Goal: Check status: Check status

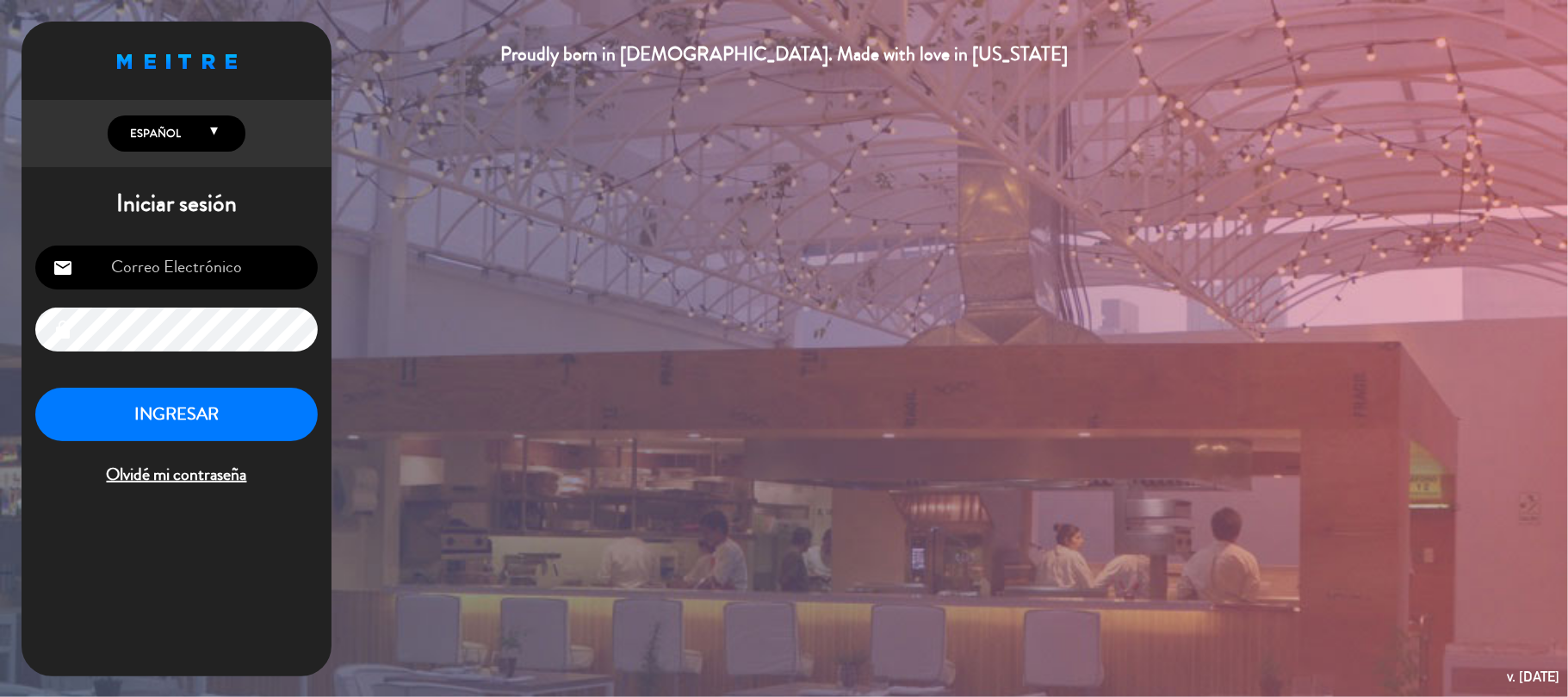
type input "[EMAIL_ADDRESS][DOMAIN_NAME]"
click at [222, 413] on button "INGRESAR" at bounding box center [176, 415] width 282 height 54
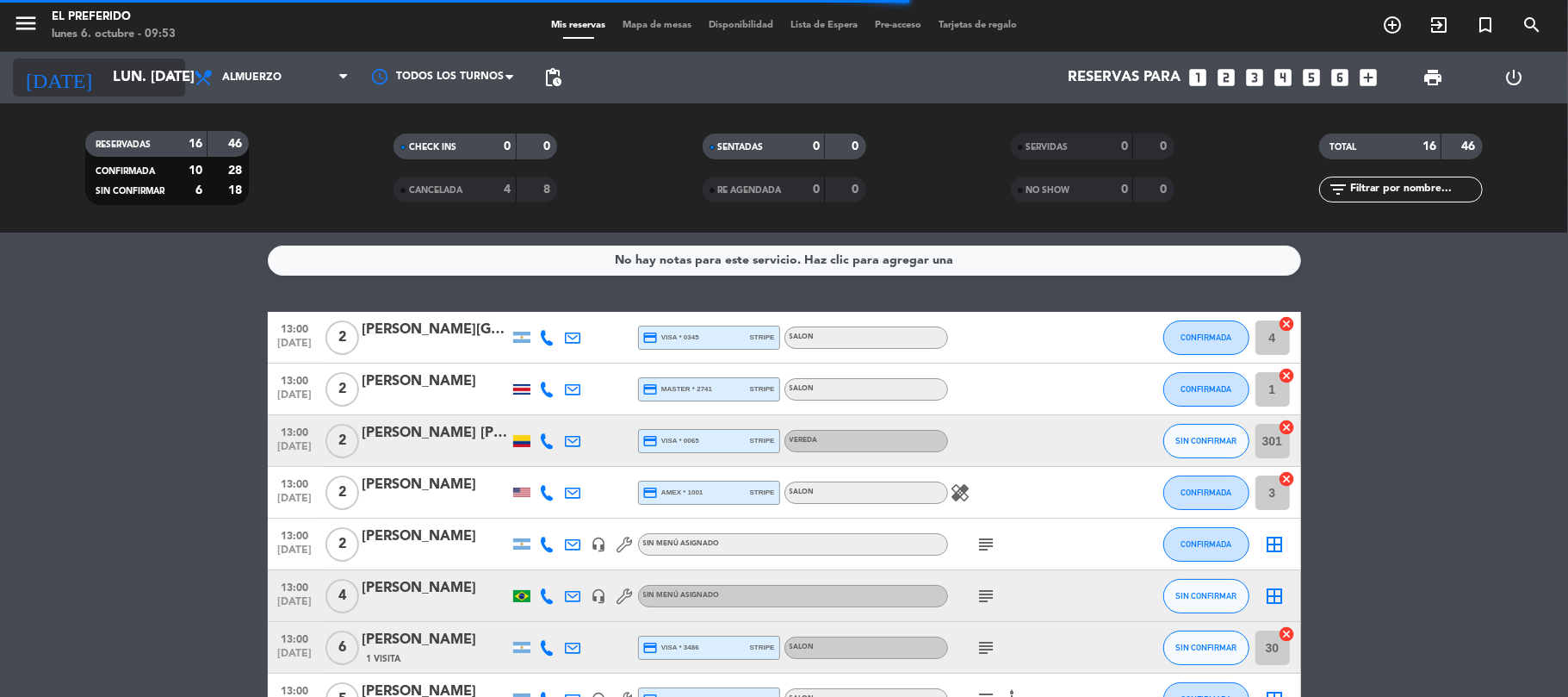
click at [159, 61] on input "lun. [DATE]" at bounding box center [197, 78] width 186 height 33
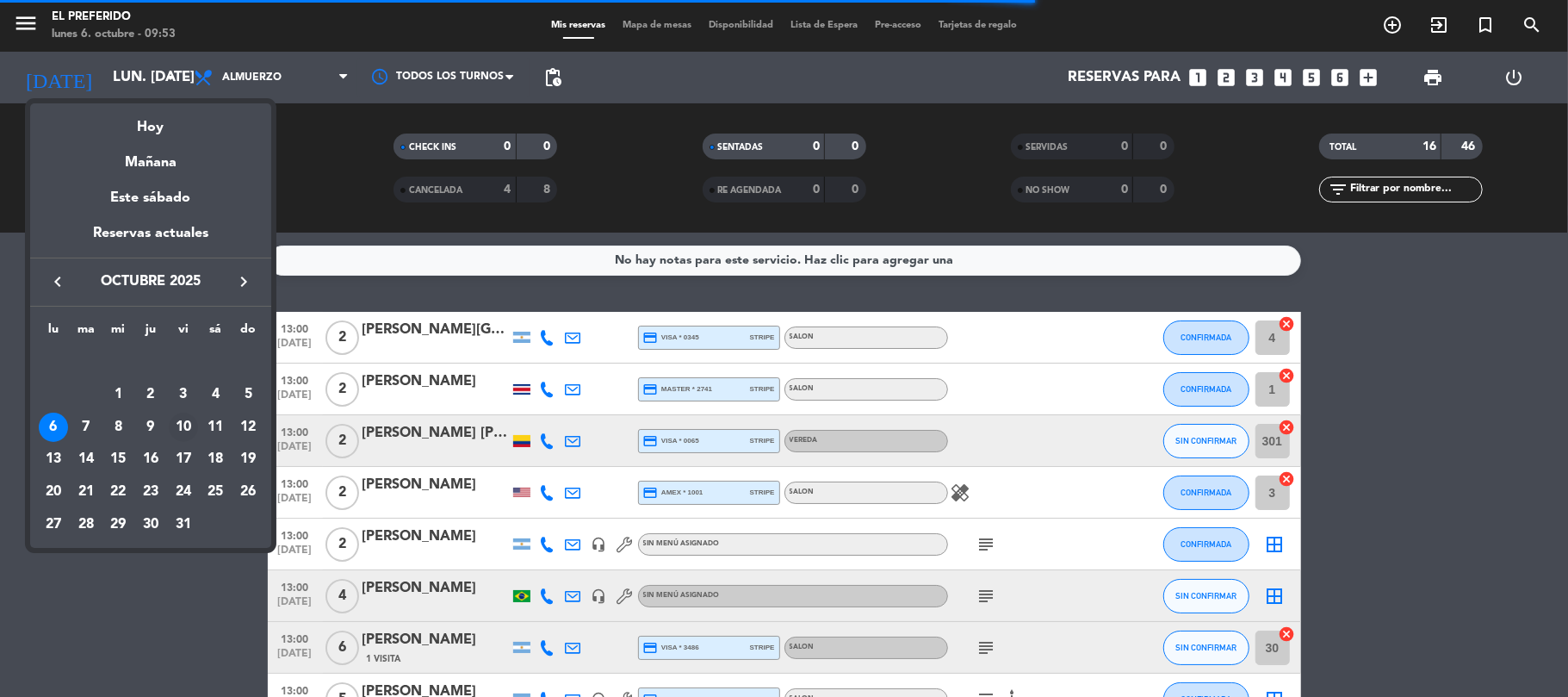
click at [186, 432] on div "10" at bounding box center [184, 427] width 30 height 30
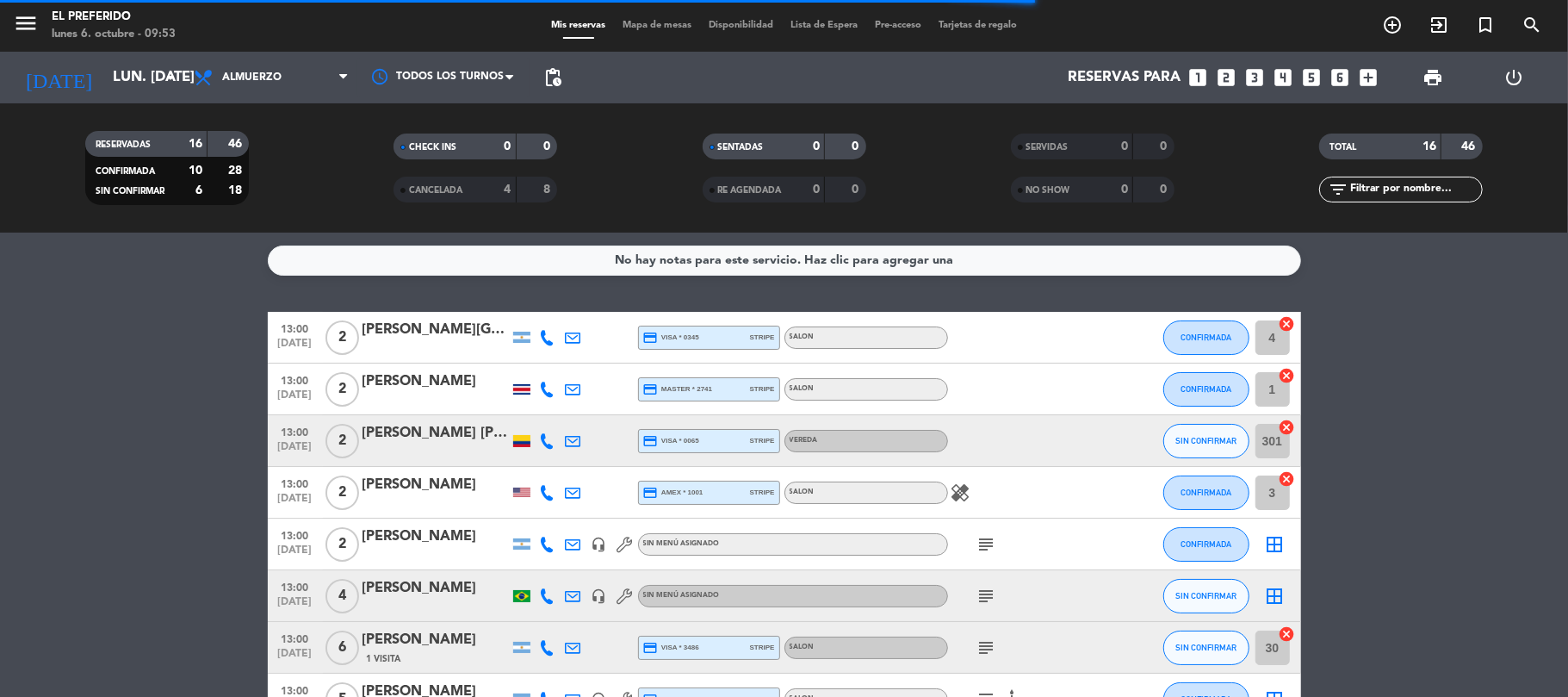
type input "vie. [DATE]"
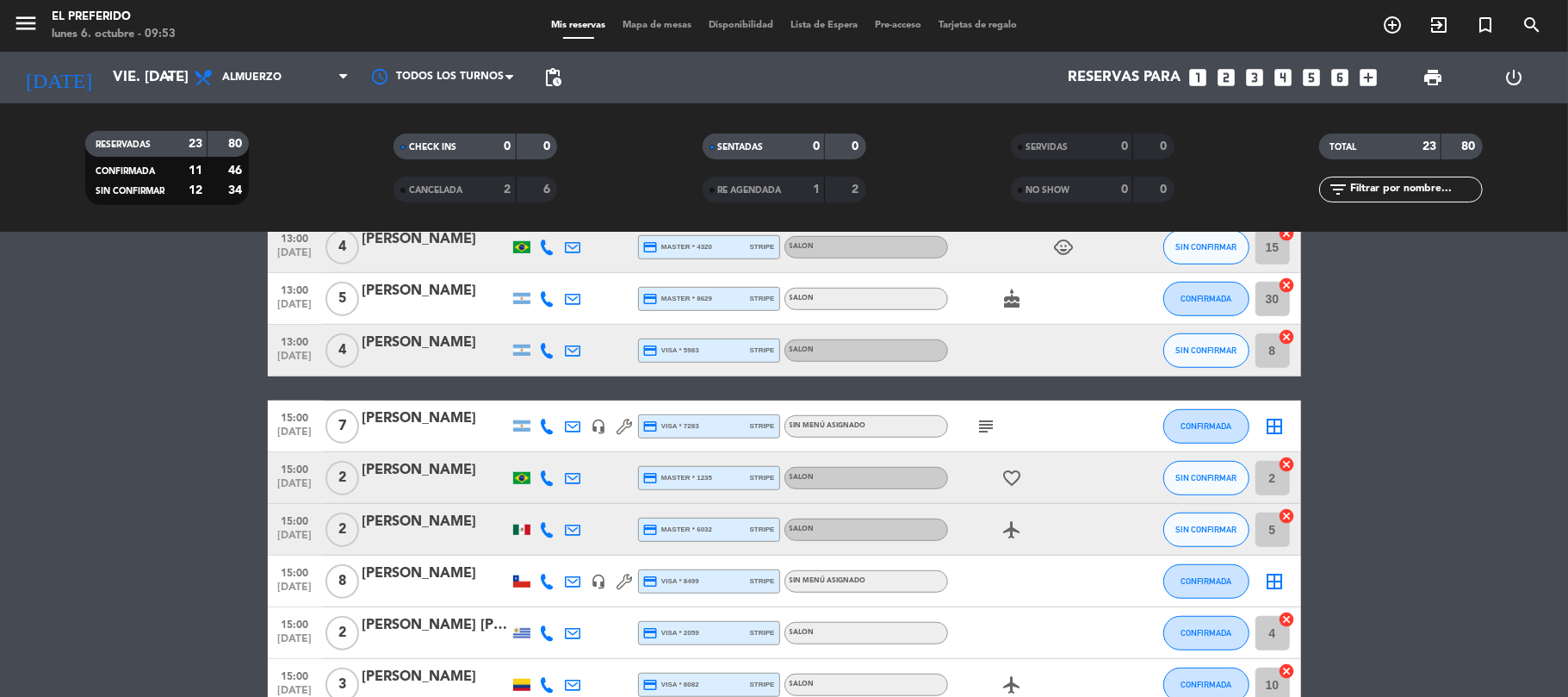
scroll to position [918, 0]
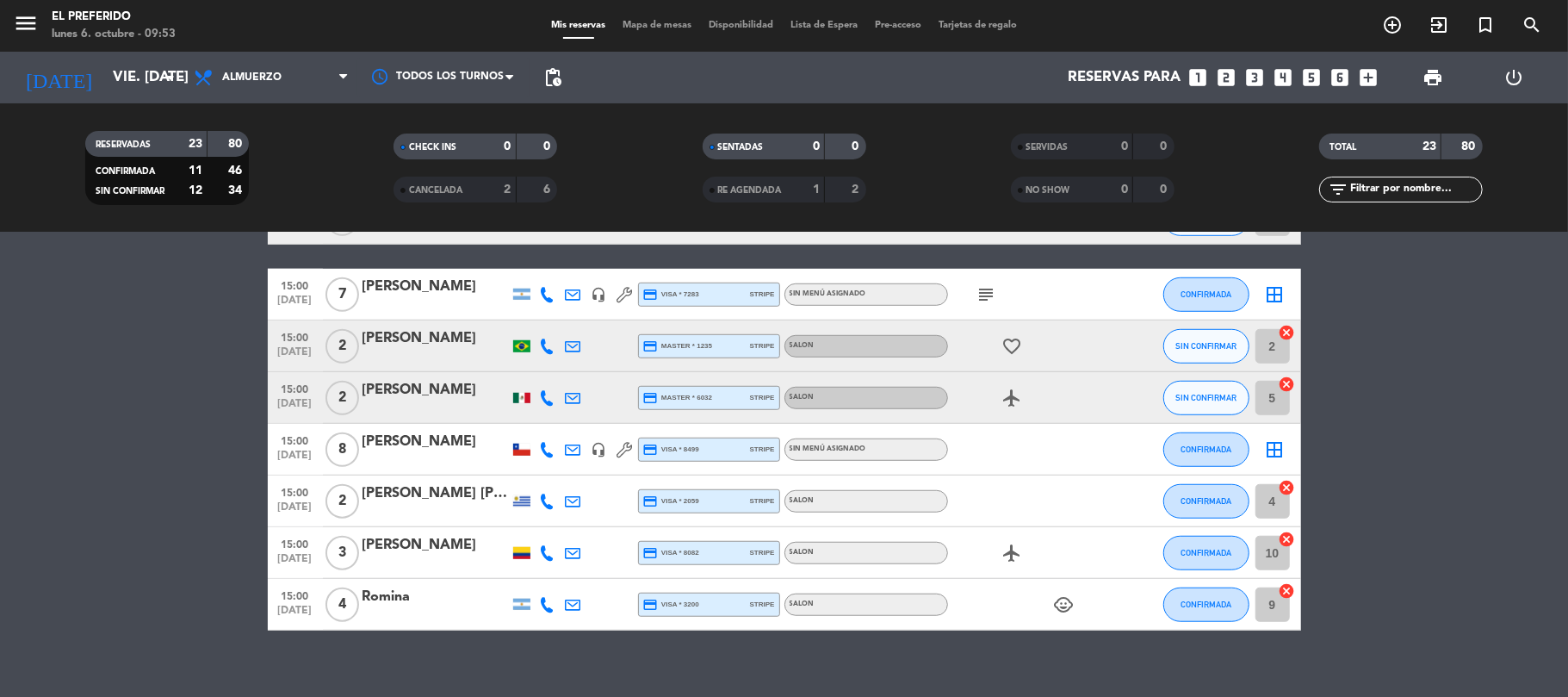
click at [565, 73] on span "pending_actions" at bounding box center [552, 77] width 34 height 34
click at [555, 80] on span "pending_actions" at bounding box center [553, 77] width 20 height 20
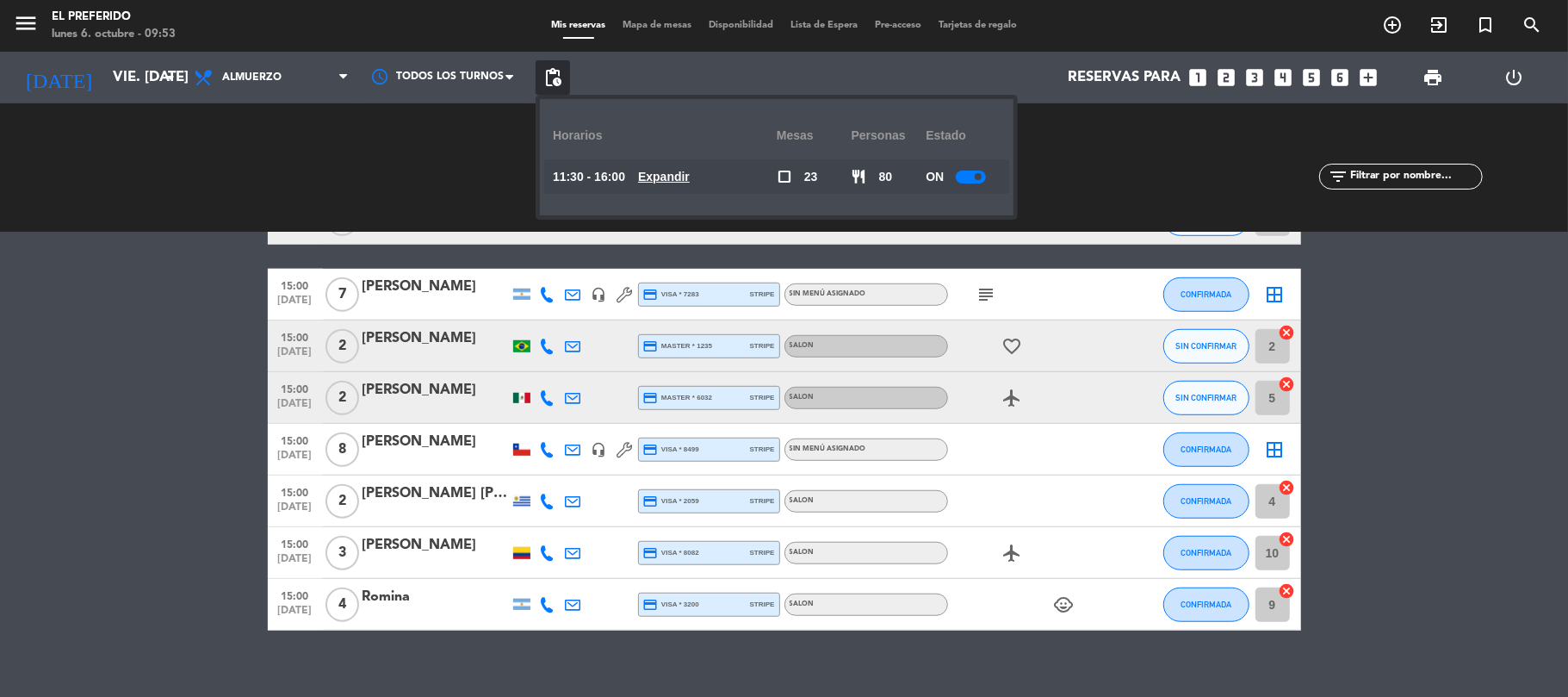
click at [662, 177] on u "Expandir" at bounding box center [663, 176] width 52 height 14
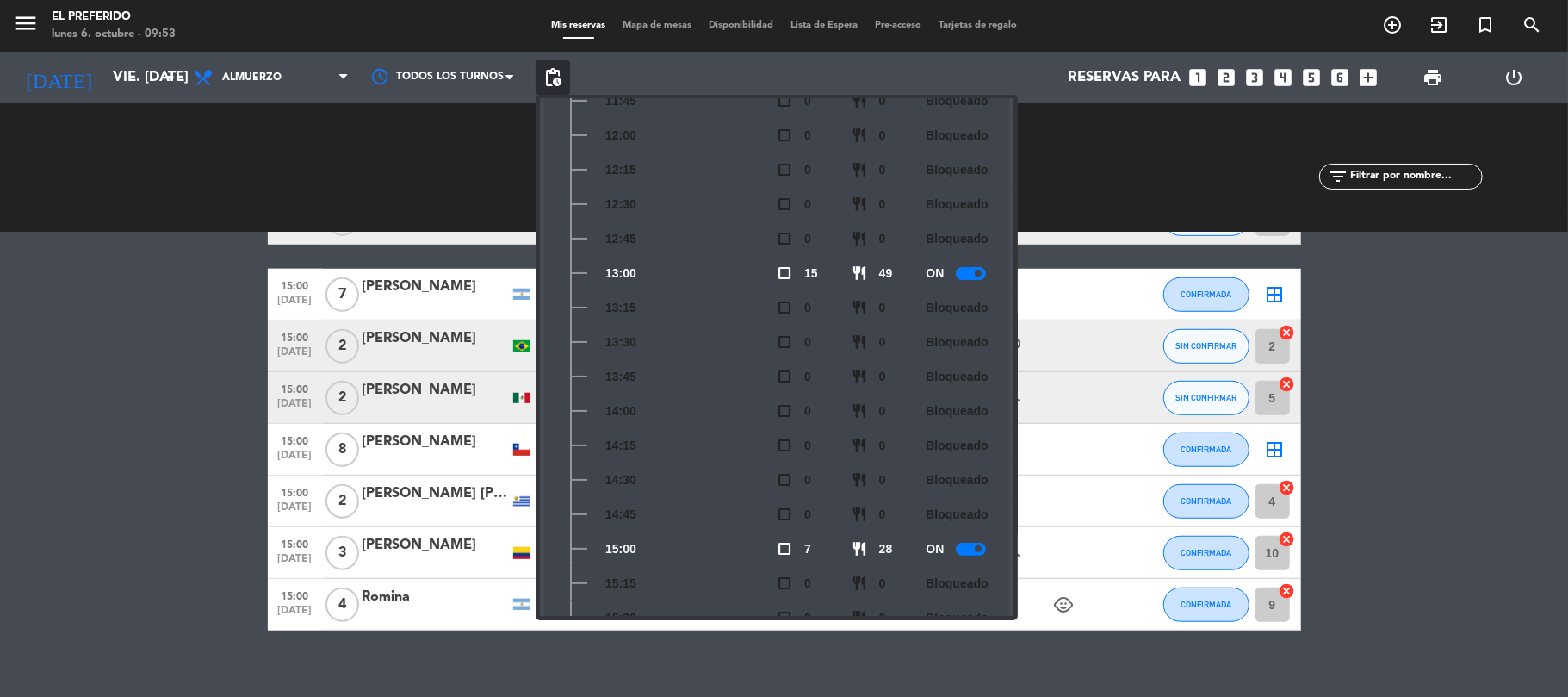
scroll to position [0, 0]
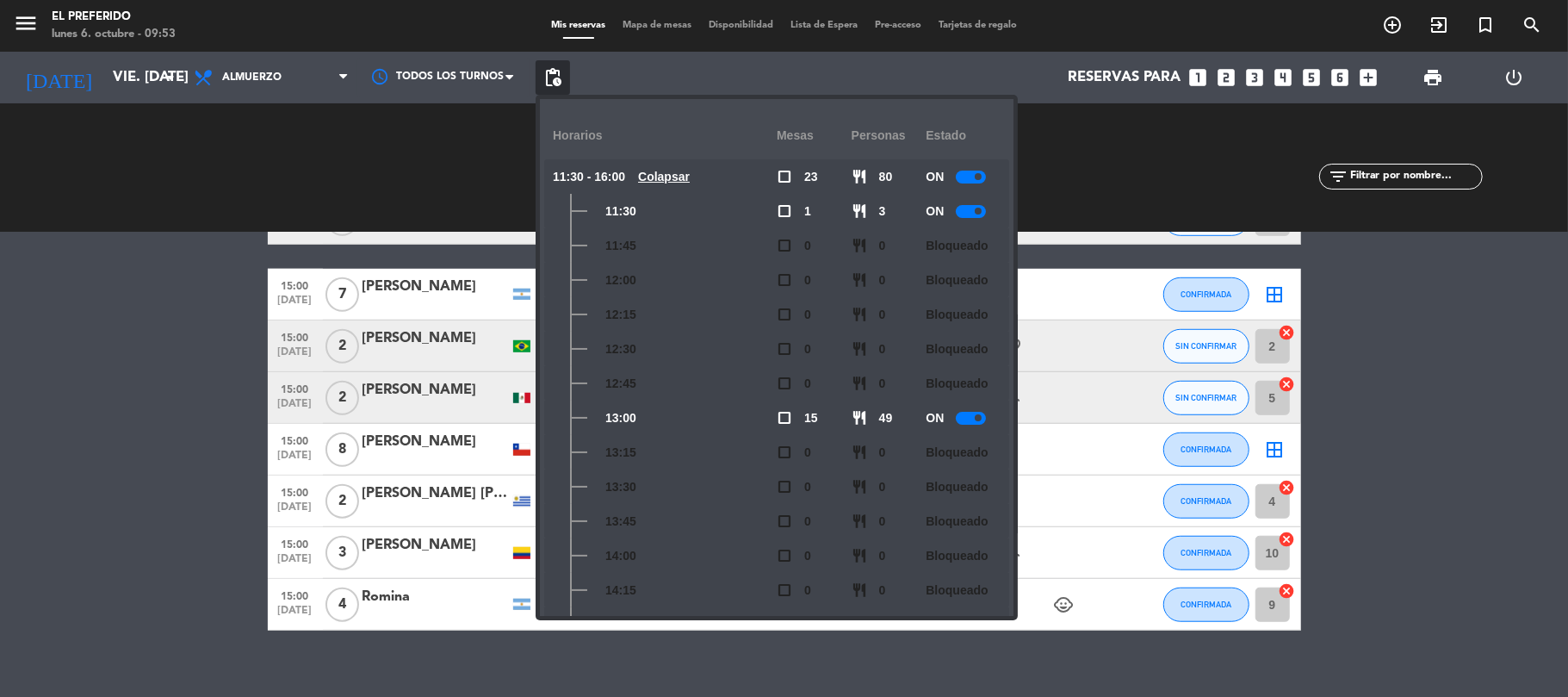
click at [184, 268] on bookings-row "11:30 [DATE] 3 [PERSON_NAME] credit_card discover * 4962 stripe SALON CONFIRMAD…" at bounding box center [784, 12] width 1568 height 1236
